Goal: Task Accomplishment & Management: Complete application form

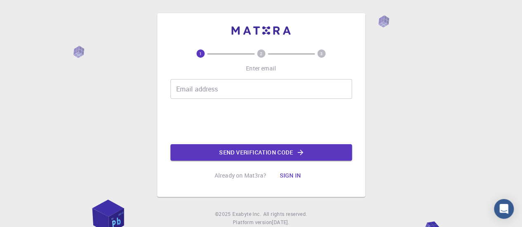
click at [207, 84] on input "Email address" at bounding box center [262, 89] width 182 height 20
click at [216, 87] on div "Email address Email address" at bounding box center [262, 89] width 182 height 20
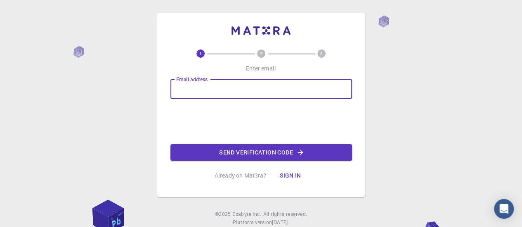
click at [216, 87] on input "Email address" at bounding box center [262, 89] width 182 height 20
type input "[EMAIL_ADDRESS][DOMAIN_NAME]"
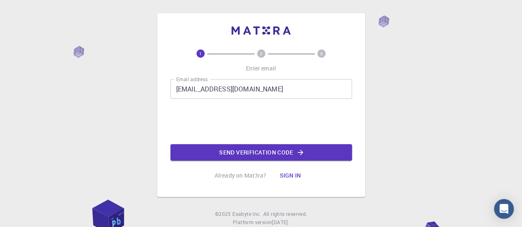
click at [249, 151] on button "Send verification code" at bounding box center [262, 152] width 182 height 17
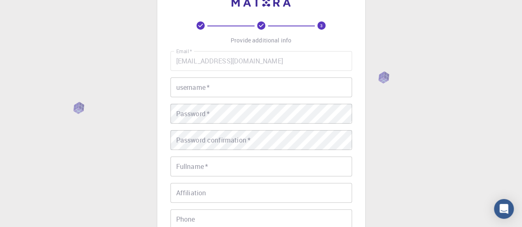
scroll to position [41, 0]
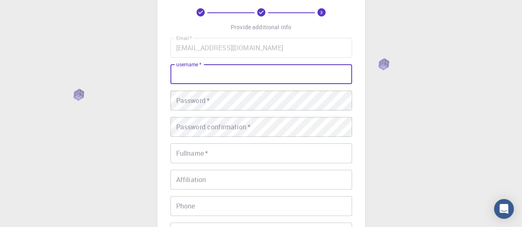
click at [249, 79] on input "username   *" at bounding box center [262, 74] width 182 height 20
type input "jhsantos"
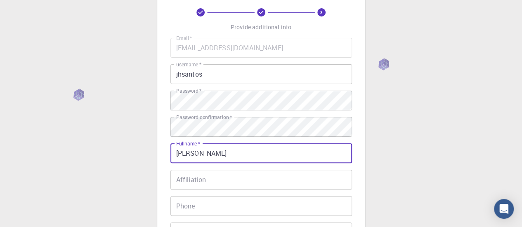
type input "[PERSON_NAME]"
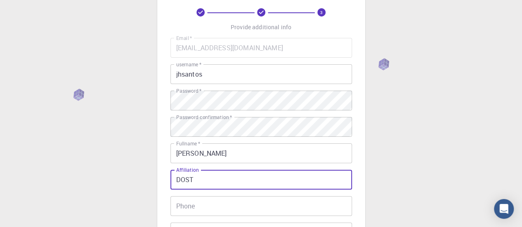
type input "DOST"
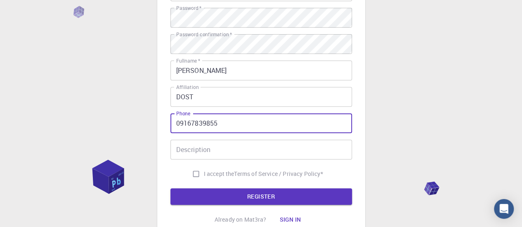
scroll to position [165, 0]
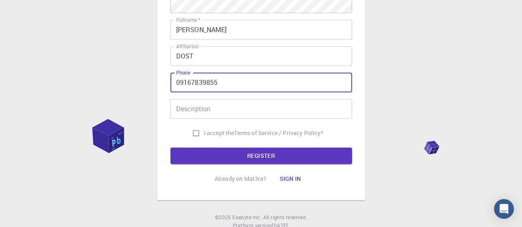
type input "09167839855"
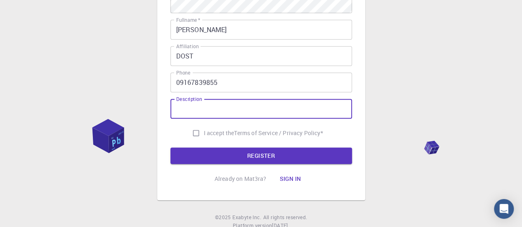
click at [223, 103] on input "Description" at bounding box center [262, 109] width 182 height 20
click at [199, 136] on input "I accept the Terms of Service / Privacy Policy *" at bounding box center [196, 134] width 16 height 16
checkbox input "true"
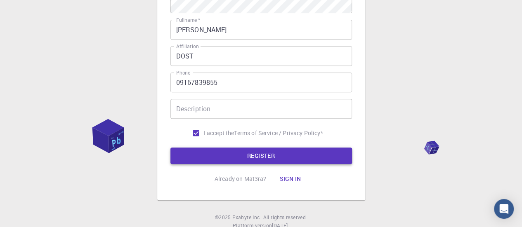
click at [214, 152] on button "REGISTER" at bounding box center [262, 156] width 182 height 17
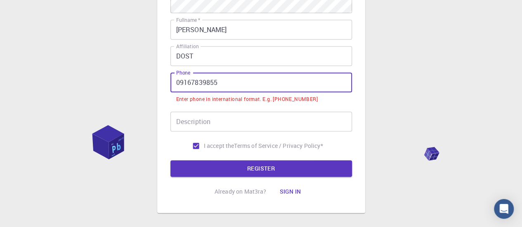
drag, startPoint x: 227, startPoint y: 89, endPoint x: 134, endPoint y: 90, distance: 93.3
click at [134, 90] on div "3 Provide additional info Email   * [EMAIL_ADDRESS][DOMAIN_NAME] Email   * user…" at bounding box center [261, 51] width 522 height 433
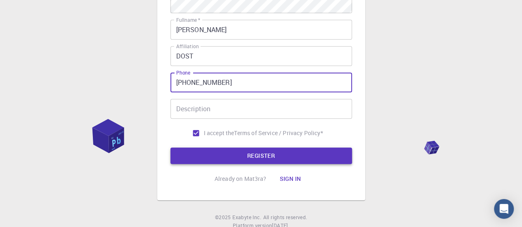
type input "[PHONE_NUMBER]"
click at [221, 153] on button "REGISTER" at bounding box center [262, 156] width 182 height 17
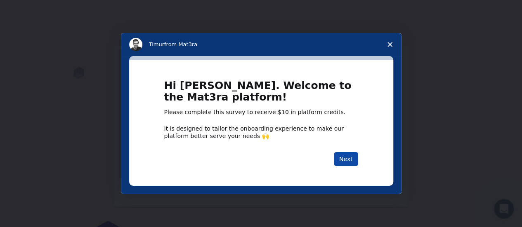
click at [345, 161] on button "Next" at bounding box center [346, 159] width 24 height 14
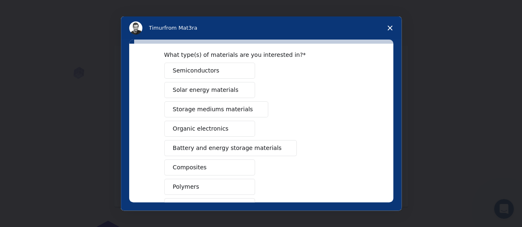
scroll to position [83, 0]
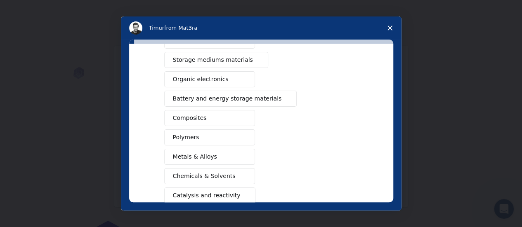
click at [216, 131] on button "Polymers" at bounding box center [209, 138] width 91 height 16
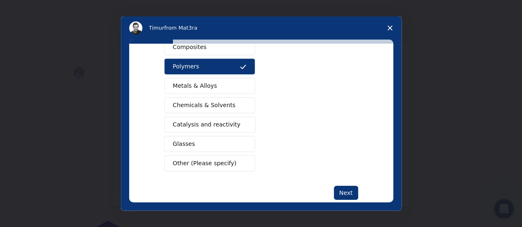
scroll to position [165, 0]
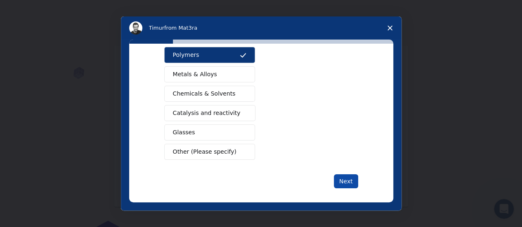
click at [339, 175] on button "Next" at bounding box center [346, 182] width 24 height 14
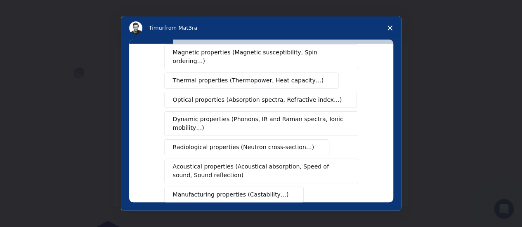
scroll to position [169, 0]
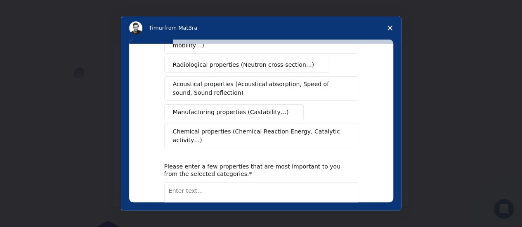
click at [267, 128] on span "Chemical properties (Chemical Reaction Energy, Catalytic activity…)" at bounding box center [258, 136] width 171 height 17
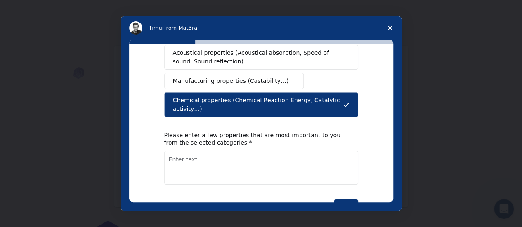
scroll to position [211, 0]
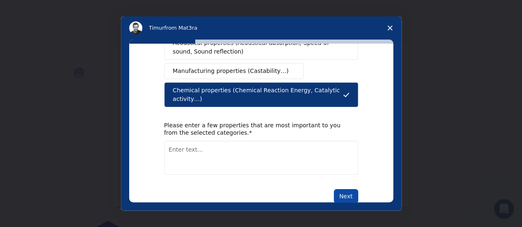
click at [346, 182] on div "What type(s) of properties are you interested in? Mechanical properties (Surfac…" at bounding box center [261, 123] width 264 height 159
click at [344, 189] on button "Next" at bounding box center [346, 196] width 24 height 14
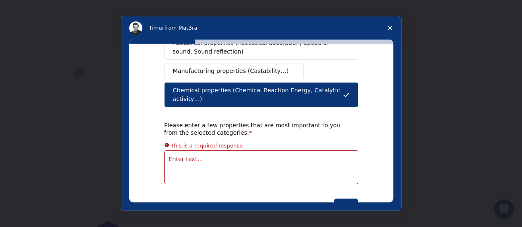
click at [319, 151] on textarea "Enter text..." at bounding box center [261, 168] width 194 height 34
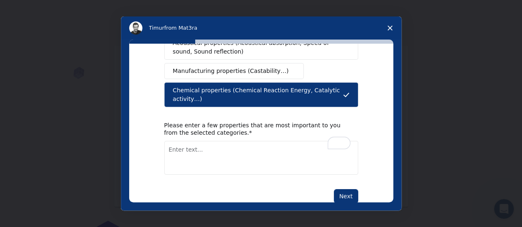
click at [308, 141] on textarea "To enrich screen reader interactions, please activate Accessibility in Grammarl…" at bounding box center [261, 158] width 194 height 34
type textarea "XRD"
click at [344, 189] on button "Next" at bounding box center [346, 196] width 24 height 14
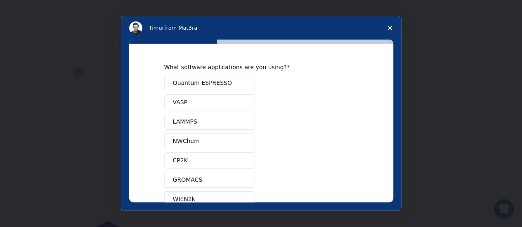
click at [197, 184] on button "GROMACS" at bounding box center [209, 180] width 91 height 16
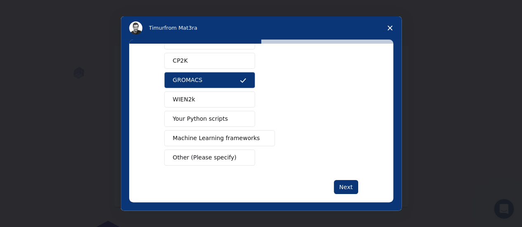
scroll to position [109, 0]
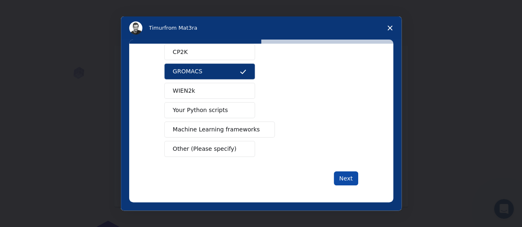
click at [342, 179] on button "Next" at bounding box center [346, 179] width 24 height 14
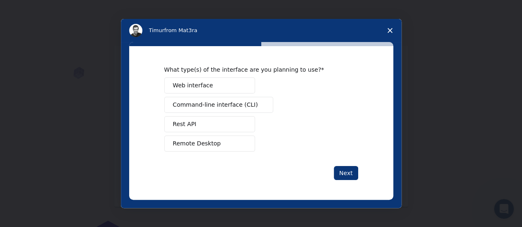
click at [228, 78] on button "Web interface" at bounding box center [209, 86] width 91 height 16
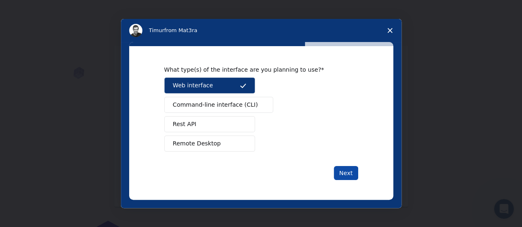
click at [353, 174] on button "Next" at bounding box center [346, 173] width 24 height 14
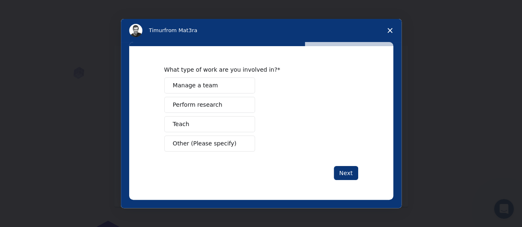
click at [225, 108] on button "Perform research" at bounding box center [209, 105] width 91 height 16
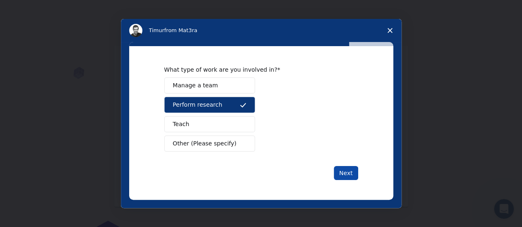
click at [340, 171] on button "Next" at bounding box center [346, 173] width 24 height 14
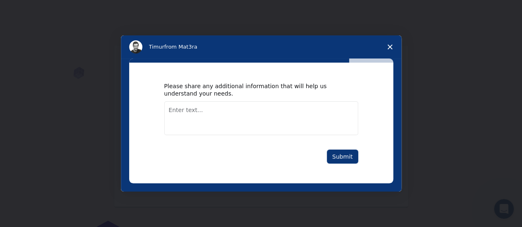
click at [327, 121] on textarea "Enter text..." at bounding box center [261, 119] width 194 height 34
type textarea "none"
click at [343, 154] on button "Submit" at bounding box center [342, 157] width 31 height 14
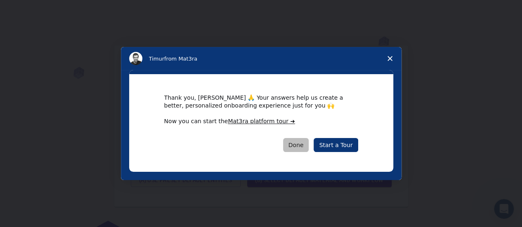
click at [307, 141] on button "Done" at bounding box center [296, 145] width 26 height 14
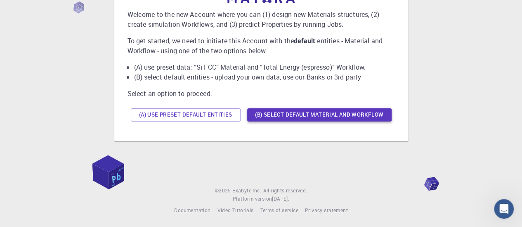
scroll to position [67, 0]
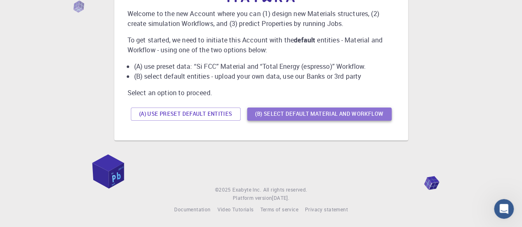
click at [342, 109] on button "(B) Select default material and workflow" at bounding box center [319, 114] width 144 height 13
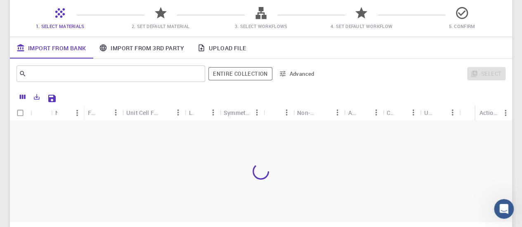
scroll to position [88, 0]
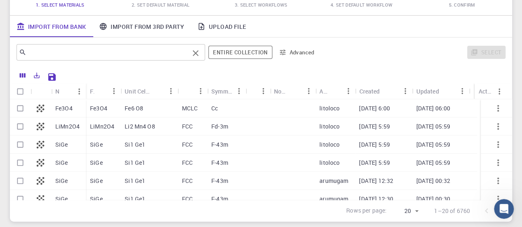
click at [167, 57] on input "text" at bounding box center [107, 53] width 163 height 12
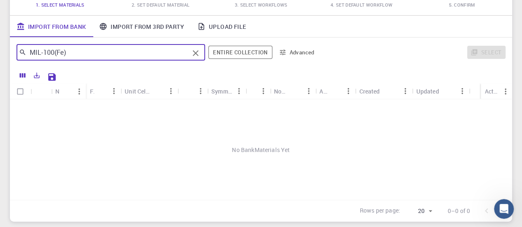
click at [119, 46] on div "MIL-100(Fe) ​" at bounding box center [111, 52] width 189 height 17
type input "MIL-100"
drag, startPoint x: 57, startPoint y: 51, endPoint x: 12, endPoint y: 52, distance: 45.0
click at [12, 52] on div "MIL-100 ​ Entire collection Advanced Select" at bounding box center [261, 53] width 502 height 30
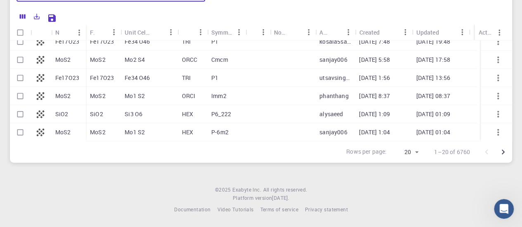
scroll to position [0, 0]
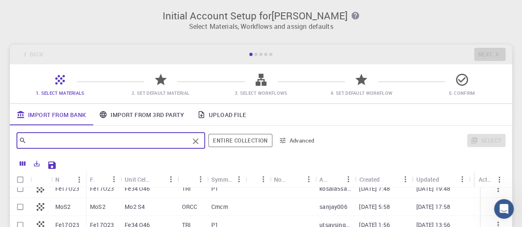
click at [142, 109] on link "Import From 3rd Party" at bounding box center [141, 114] width 98 height 21
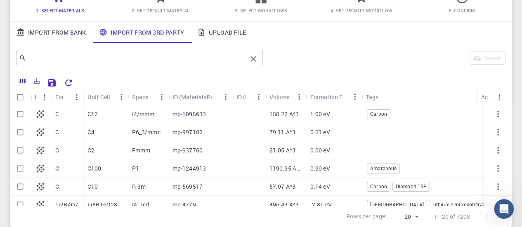
click at [132, 59] on input "text" at bounding box center [136, 58] width 220 height 12
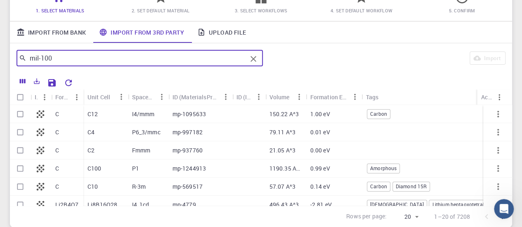
type input "mil-100"
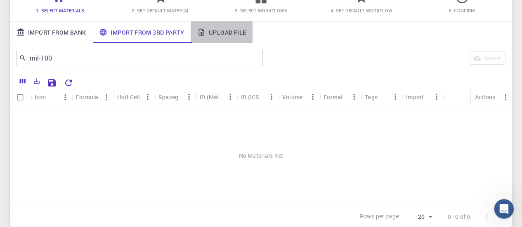
click at [227, 35] on link "Upload File" at bounding box center [222, 31] width 62 height 21
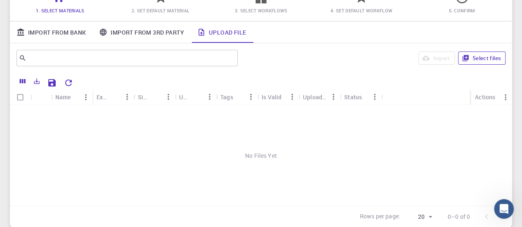
click at [486, 56] on button "Select files" at bounding box center [481, 58] width 47 height 13
click at [476, 58] on button "Select files" at bounding box center [481, 58] width 47 height 13
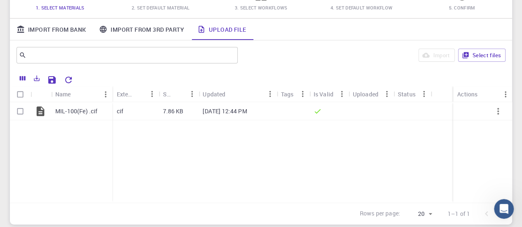
scroll to position [83, 0]
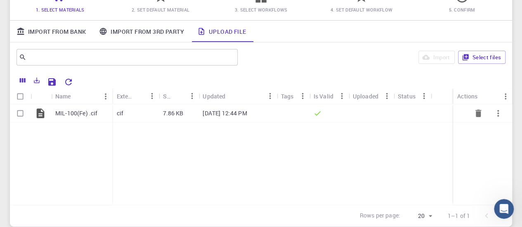
click at [211, 114] on p "[DATE] 12:44 PM" at bounding box center [225, 113] width 44 height 8
click at [206, 113] on p "[DATE] 12:44 PM" at bounding box center [225, 113] width 44 height 8
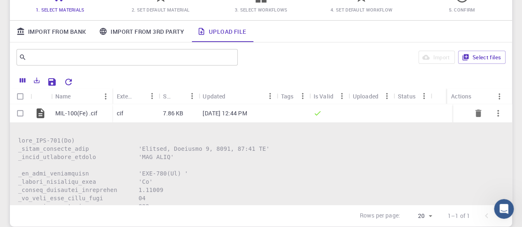
click at [76, 117] on p "MIL-100(Fe) .cif" at bounding box center [76, 113] width 42 height 8
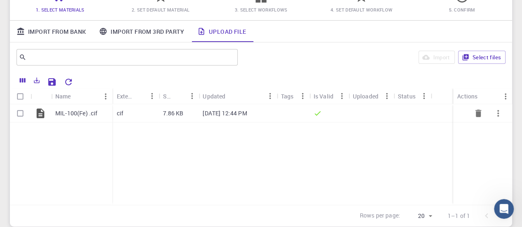
click at [79, 118] on div "MIL-100(Fe) .cif" at bounding box center [81, 113] width 61 height 18
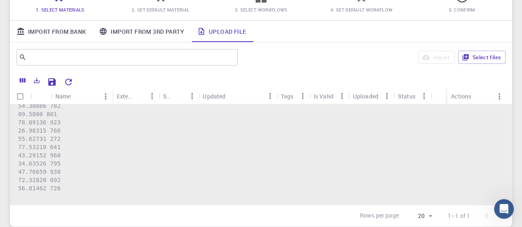
scroll to position [0, 0]
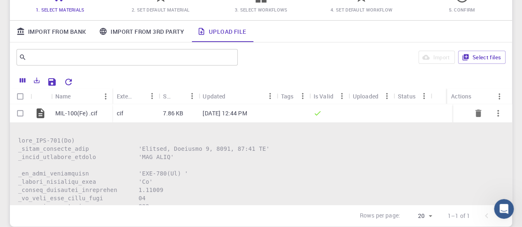
click at [20, 111] on input "Select row" at bounding box center [20, 114] width 16 height 16
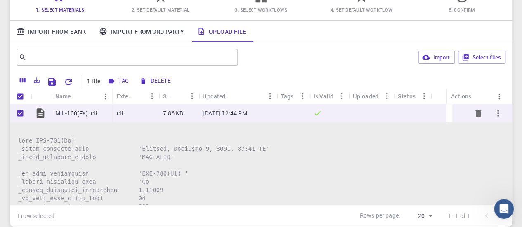
click at [21, 114] on input "Unselect row" at bounding box center [20, 114] width 16 height 16
checkbox input "false"
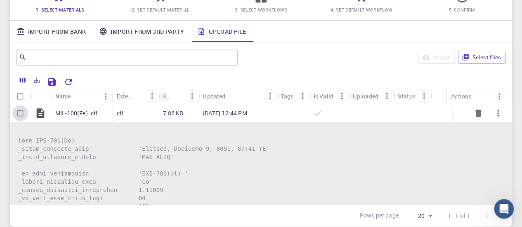
click at [22, 114] on input "Select row" at bounding box center [20, 114] width 16 height 16
checkbox input "true"
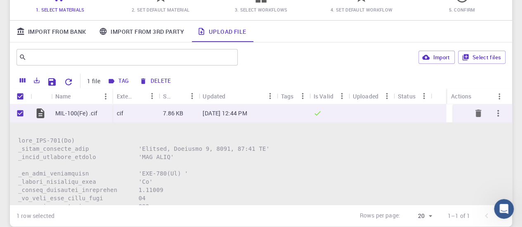
click at [476, 112] on icon "Delete" at bounding box center [479, 113] width 6 height 7
checkbox input "false"
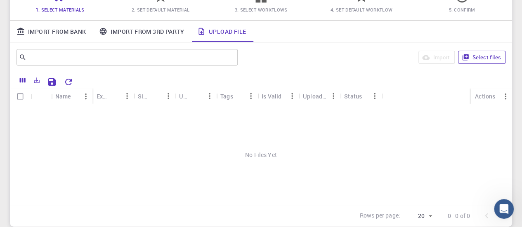
click at [476, 60] on button "Select files" at bounding box center [481, 57] width 47 height 13
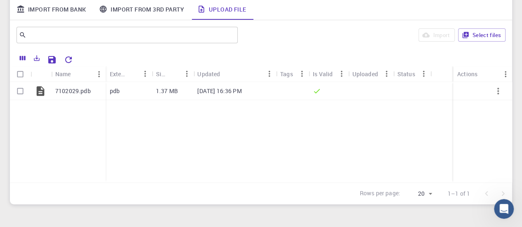
scroll to position [66, 0]
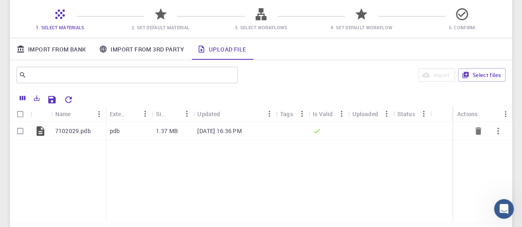
click at [493, 131] on icon "button" at bounding box center [498, 131] width 10 height 10
click at [496, 94] on div at bounding box center [261, 113] width 522 height 227
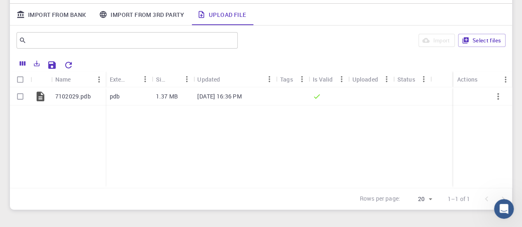
scroll to position [148, 0]
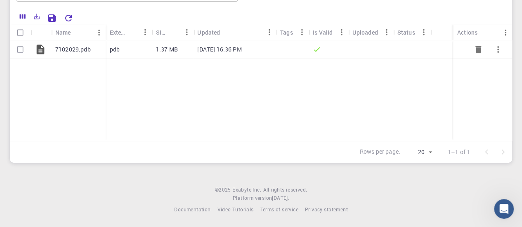
click at [84, 50] on p "7102029.pdb" at bounding box center [73, 49] width 36 height 8
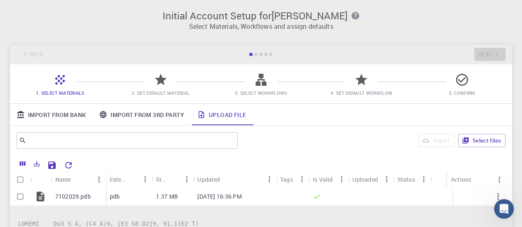
scroll to position [41, 0]
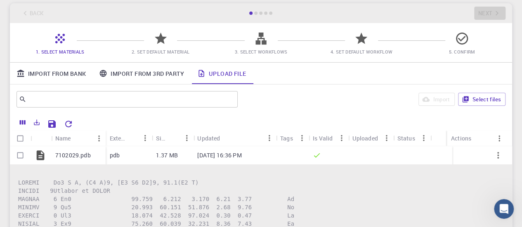
click at [163, 40] on icon at bounding box center [161, 39] width 12 height 12
click at [21, 157] on input "Select row" at bounding box center [20, 156] width 16 height 16
checkbox input "true"
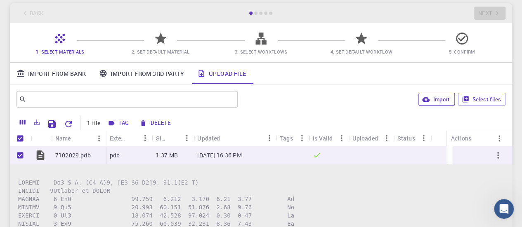
click at [431, 98] on button "Import" at bounding box center [437, 99] width 36 height 13
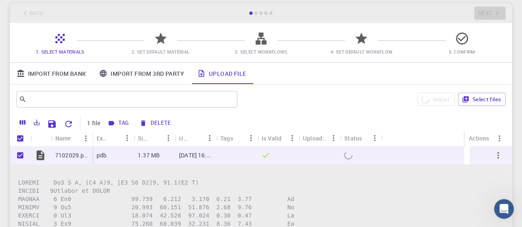
checkbox input "false"
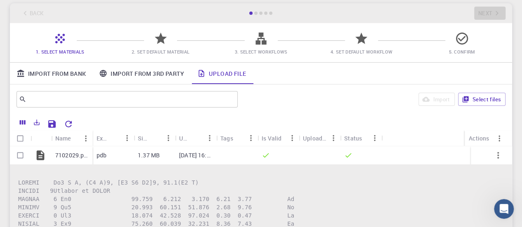
click at [164, 43] on icon at bounding box center [161, 38] width 14 height 14
click at [19, 156] on input "Select row" at bounding box center [20, 156] width 16 height 16
checkbox input "true"
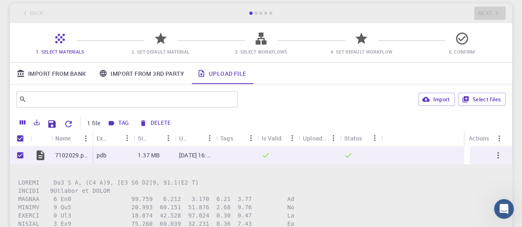
checkbox input "true"
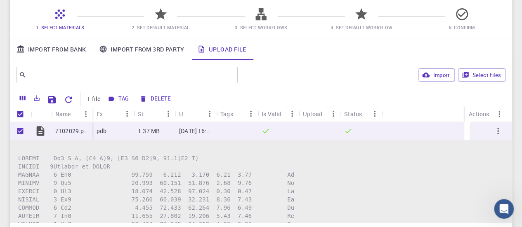
scroll to position [36, 0]
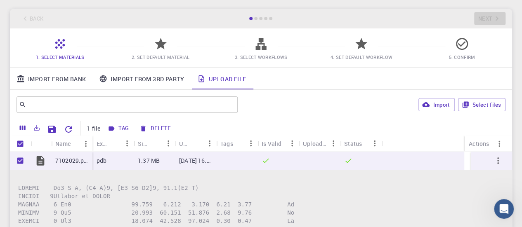
click at [159, 50] on icon at bounding box center [161, 44] width 12 height 12
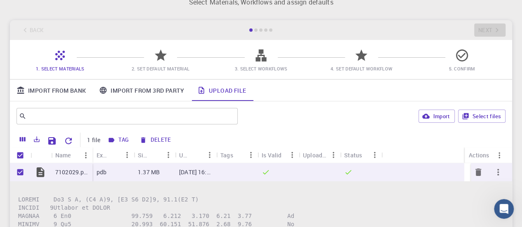
click at [61, 168] on p "7102029.pdb" at bounding box center [71, 172] width 33 height 8
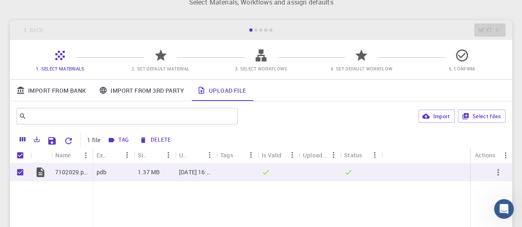
click at [485, 30] on div "Back Next" at bounding box center [261, 30] width 502 height 20
click at [156, 60] on icon at bounding box center [161, 55] width 14 height 14
click at [337, 176] on div at bounding box center [319, 172] width 41 height 18
click at [57, 147] on div "Name" at bounding box center [63, 155] width 16 height 16
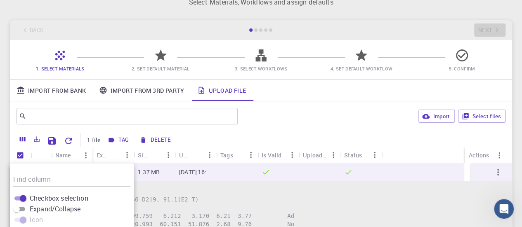
scroll to position [107, 0]
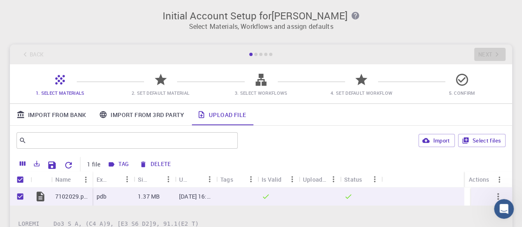
click at [49, 196] on div at bounding box center [41, 197] width 21 height 18
click at [19, 195] on input "Unselect row" at bounding box center [20, 197] width 16 height 16
checkbox input "false"
click at [21, 177] on input "Unselect all rows" at bounding box center [20, 180] width 16 height 16
checkbox input "true"
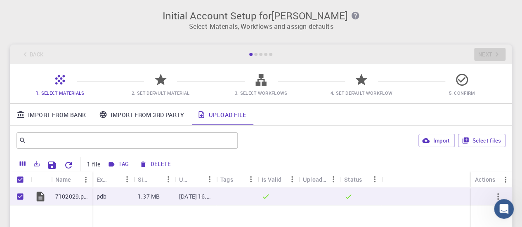
checkbox input "true"
click at [480, 57] on div "Back Next" at bounding box center [261, 55] width 502 height 20
click at [124, 113] on link "Import From 3rd Party" at bounding box center [141, 114] width 98 height 21
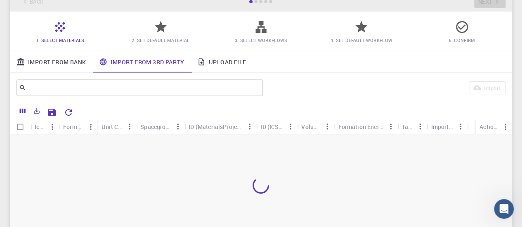
scroll to position [124, 0]
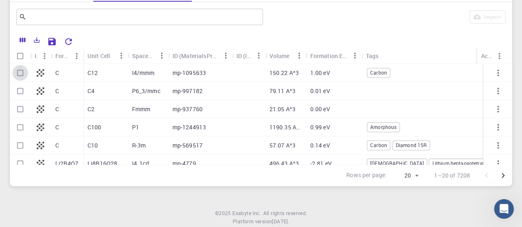
click at [21, 72] on input "Select row" at bounding box center [20, 73] width 16 height 16
checkbox input "true"
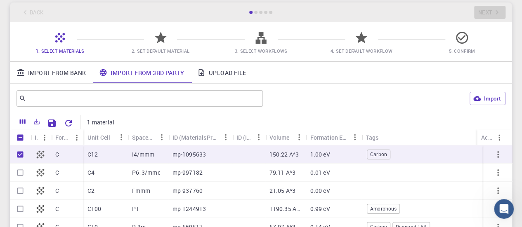
scroll to position [41, 0]
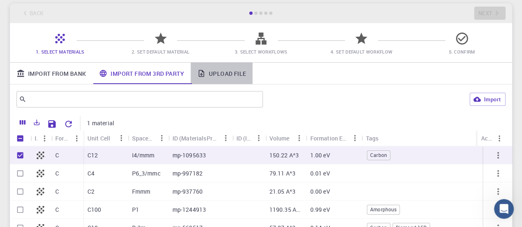
click at [216, 73] on link "Upload File" at bounding box center [222, 73] width 62 height 21
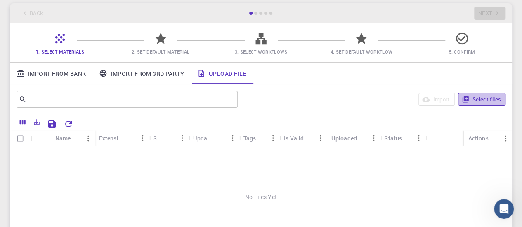
click at [495, 98] on button "Select files" at bounding box center [481, 99] width 47 height 13
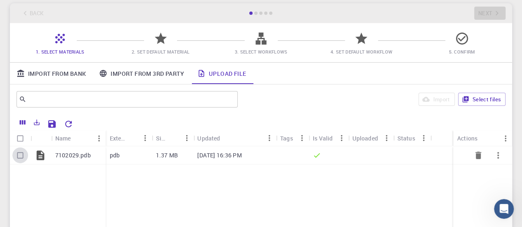
click at [22, 159] on input "Select row" at bounding box center [20, 156] width 16 height 16
checkbox input "true"
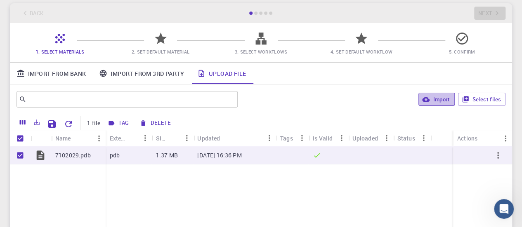
click at [419, 99] on button "Import" at bounding box center [437, 99] width 36 height 13
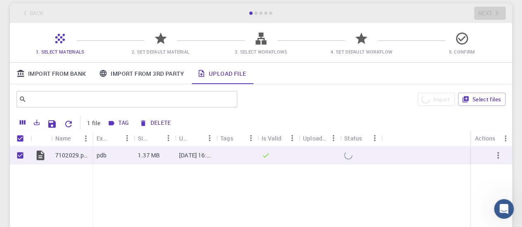
checkbox input "false"
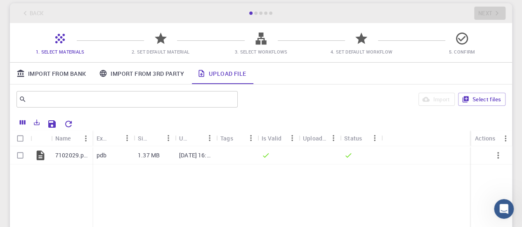
click at [485, 8] on div "Back Next" at bounding box center [261, 13] width 502 height 20
click at [486, 10] on div "Back Next" at bounding box center [261, 13] width 502 height 20
click at [172, 50] on span "2. Set Default Material" at bounding box center [161, 52] width 58 height 6
click at [152, 44] on span "2. Set Default Material" at bounding box center [161, 45] width 94 height 19
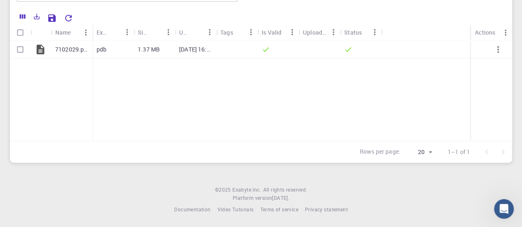
scroll to position [66, 0]
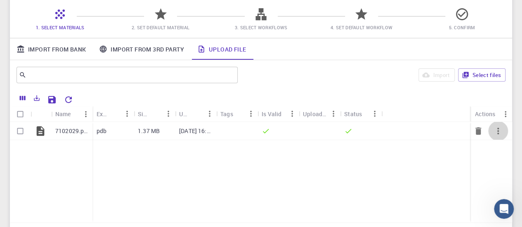
click at [504, 132] on button "button" at bounding box center [498, 131] width 20 height 20
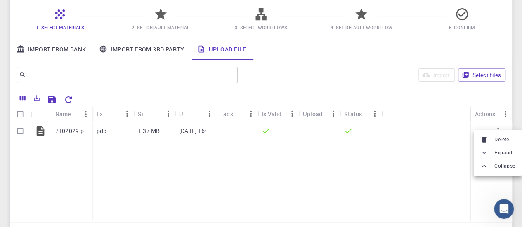
click at [378, 85] on div at bounding box center [261, 113] width 522 height 227
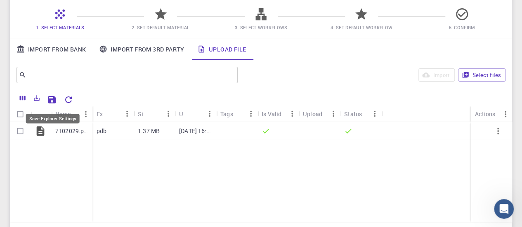
click at [49, 101] on icon "Save Explorer Settings" at bounding box center [51, 99] width 7 height 7
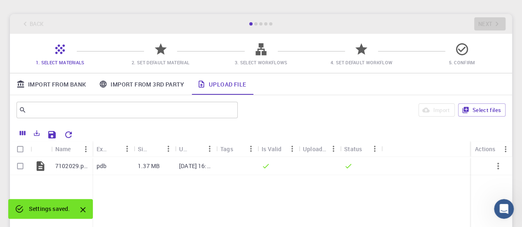
scroll to position [41, 0]
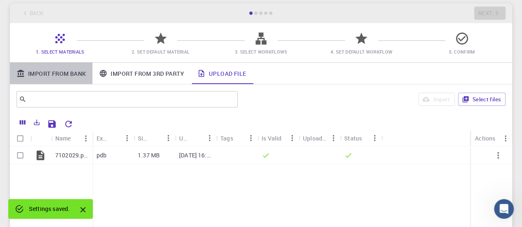
drag, startPoint x: 44, startPoint y: 68, endPoint x: 64, endPoint y: 64, distance: 20.6
click at [44, 68] on link "Import From Bank" at bounding box center [51, 73] width 83 height 21
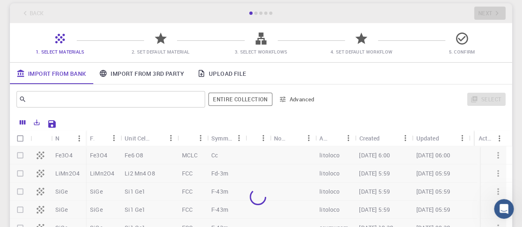
scroll to position [83, 0]
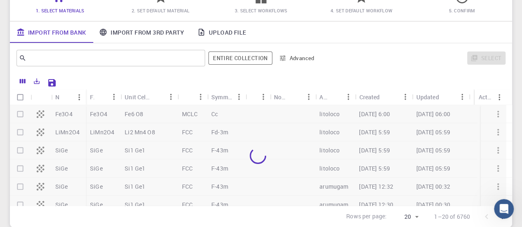
click at [22, 117] on div at bounding box center [258, 155] width 496 height 101
click at [22, 114] on input "Select row" at bounding box center [20, 115] width 16 height 16
checkbox input "true"
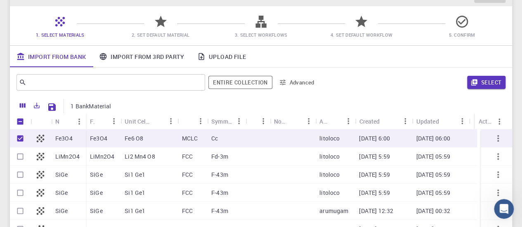
scroll to position [41, 0]
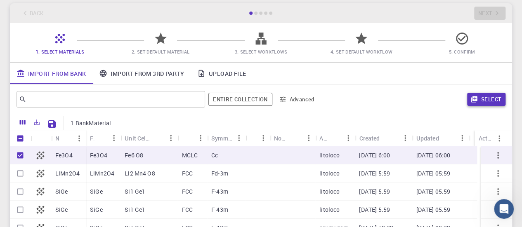
click at [490, 103] on button "Select" at bounding box center [486, 99] width 38 height 13
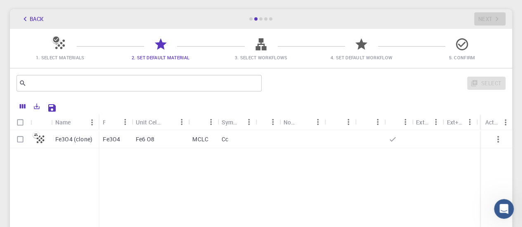
scroll to position [0, 0]
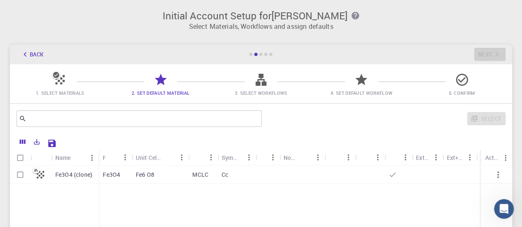
click at [18, 176] on input "Select row" at bounding box center [20, 175] width 16 height 16
checkbox input "true"
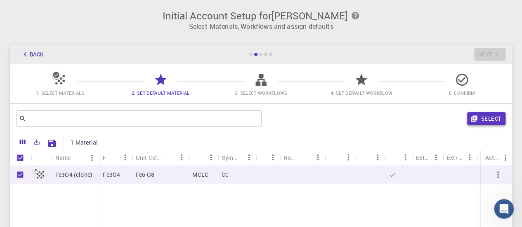
click at [489, 117] on button "Select" at bounding box center [486, 118] width 38 height 13
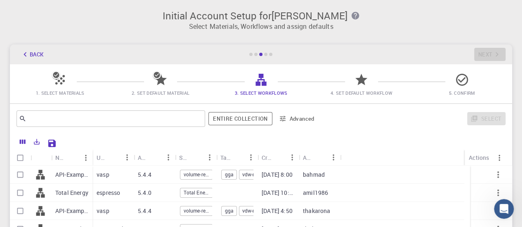
drag, startPoint x: 486, startPoint y: 116, endPoint x: 442, endPoint y: 121, distance: 44.0
click at [486, 116] on div "Select" at bounding box center [414, 119] width 184 height 20
click at [21, 159] on input "Select all rows" at bounding box center [20, 158] width 16 height 16
checkbox input "true"
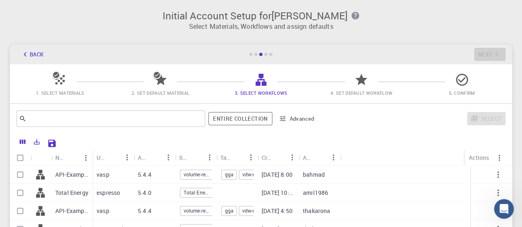
checkbox input "true"
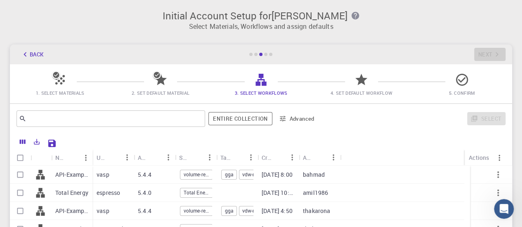
checkbox input "true"
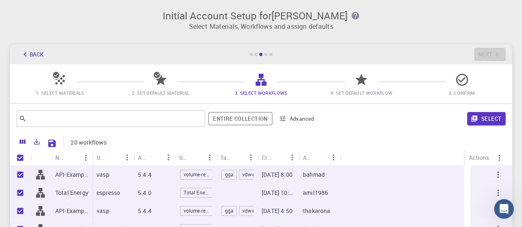
click at [21, 153] on input "Unselect all rows" at bounding box center [20, 158] width 16 height 16
checkbox input "false"
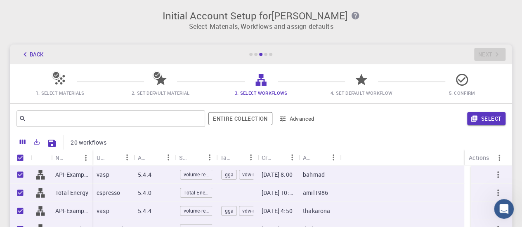
checkbox input "false"
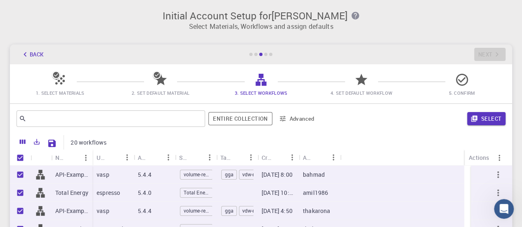
checkbox input "false"
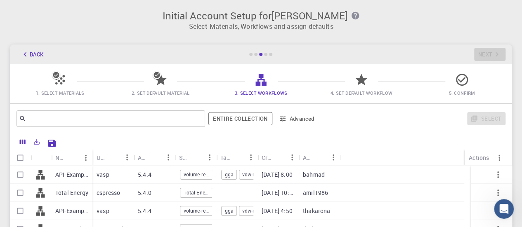
click at [20, 174] on input "Select row" at bounding box center [20, 175] width 16 height 16
checkbox input "true"
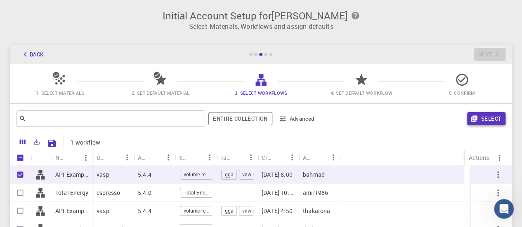
click at [478, 118] on button "Select" at bounding box center [486, 118] width 38 height 13
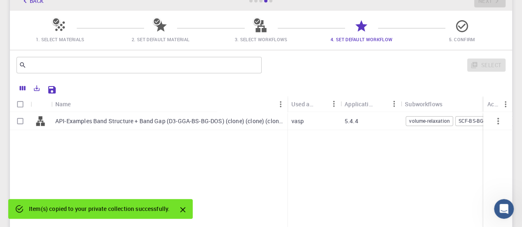
scroll to position [41, 0]
